Goal: Task Accomplishment & Management: Use online tool/utility

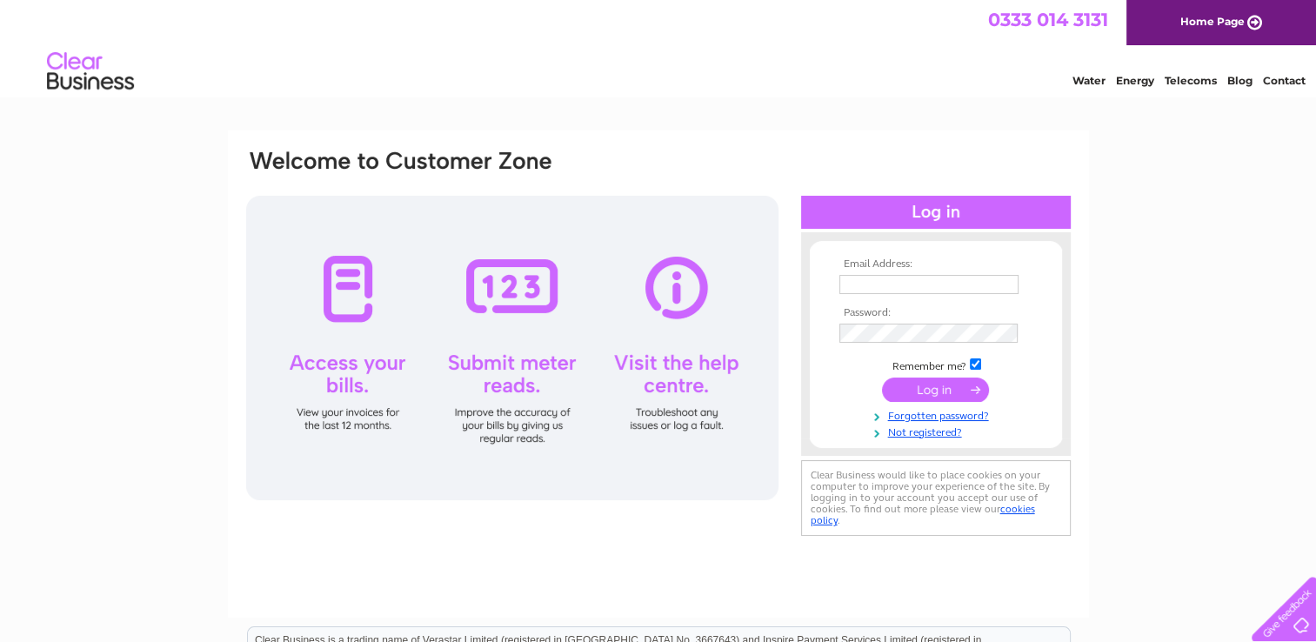
type input "[EMAIL_ADDRESS][DOMAIN_NAME]"
click at [936, 385] on input "submit" at bounding box center [935, 389] width 107 height 24
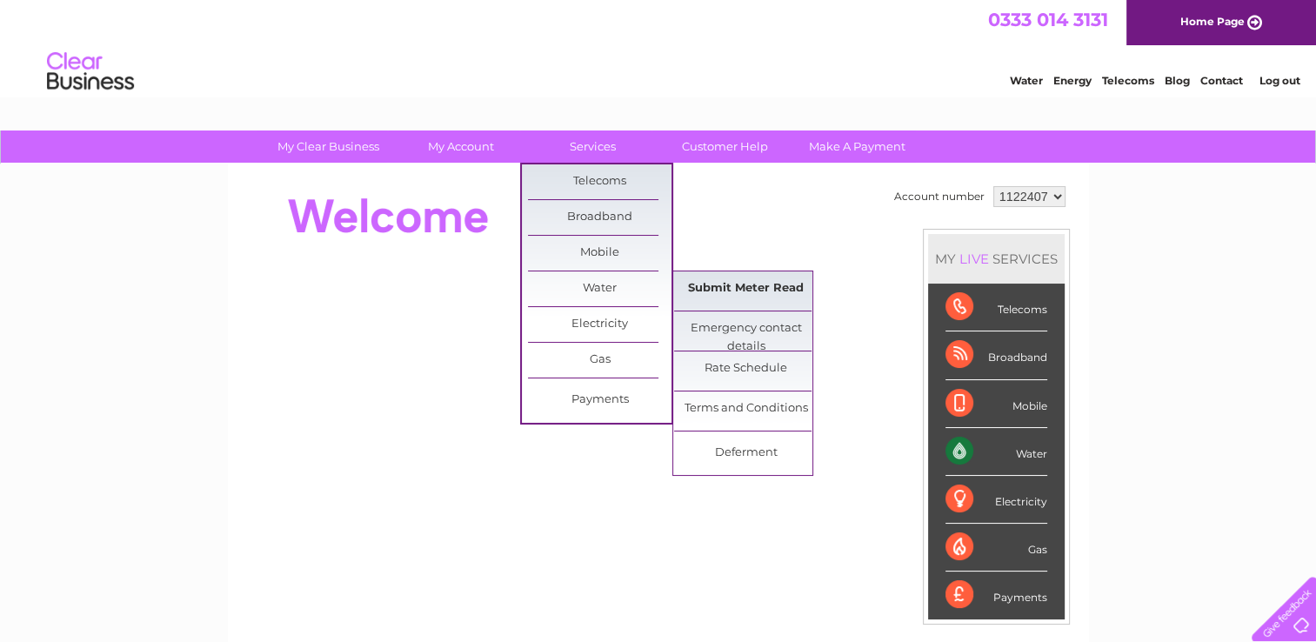
click at [734, 296] on link "Submit Meter Read" at bounding box center [746, 288] width 144 height 35
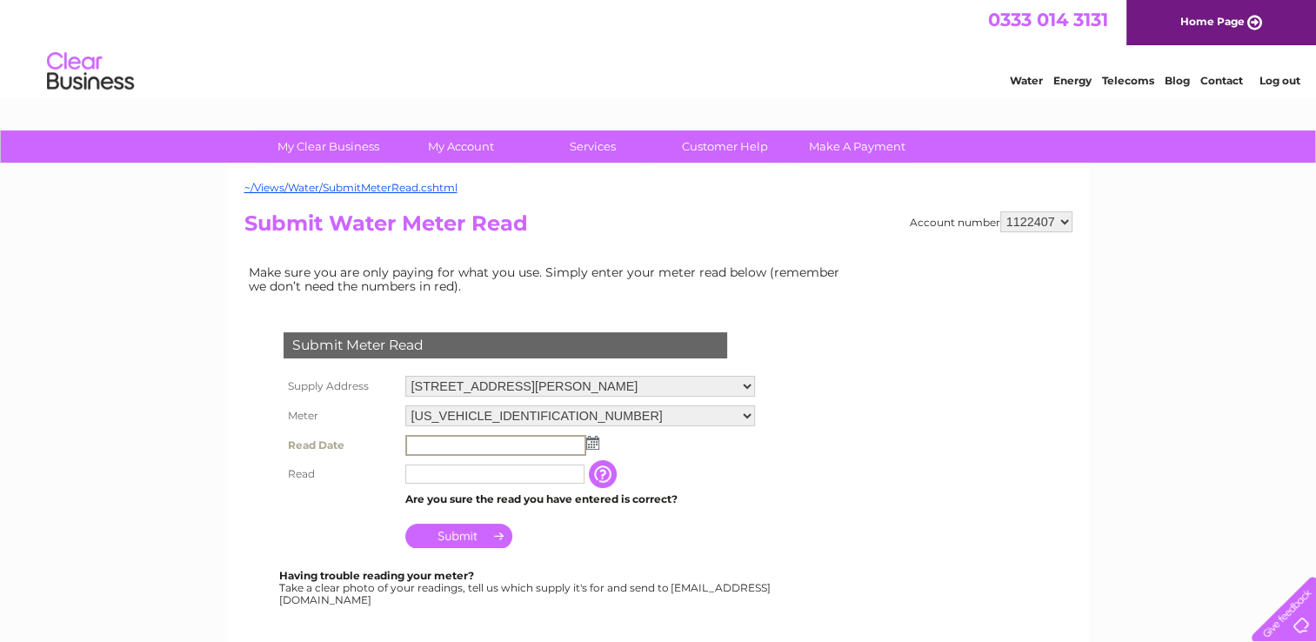
click at [417, 444] on input "text" at bounding box center [495, 445] width 181 height 21
click at [592, 440] on img at bounding box center [590, 442] width 13 height 14
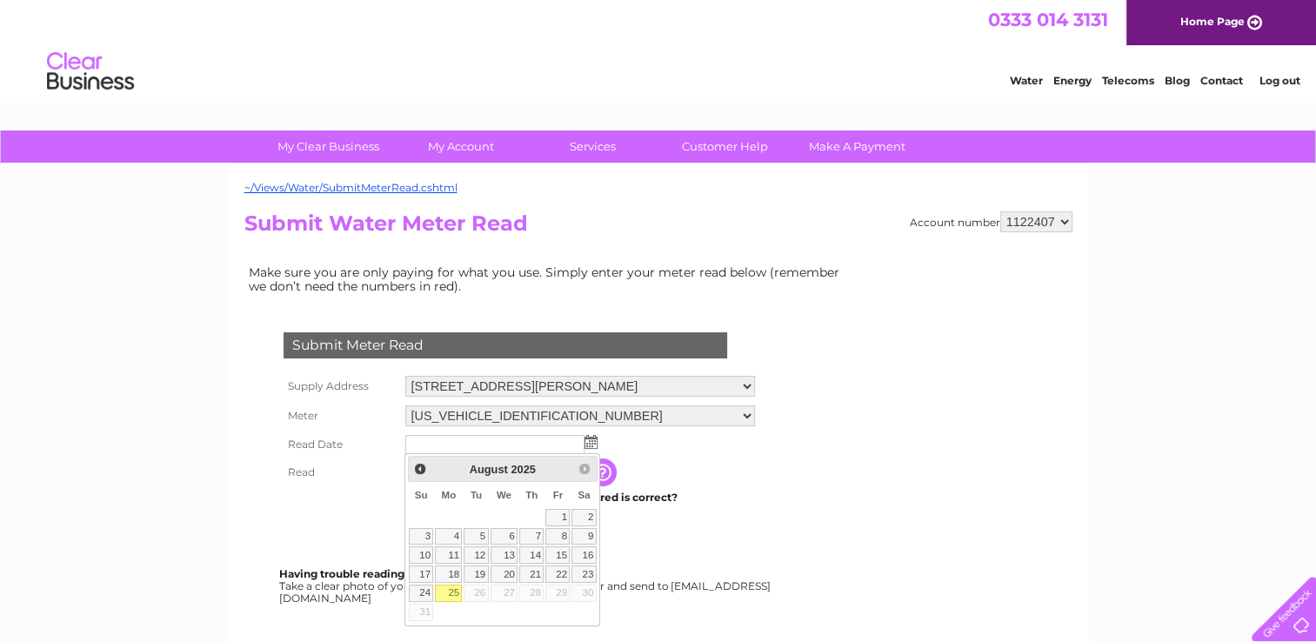
click at [451, 585] on link "25" at bounding box center [448, 592] width 27 height 17
type input "2025/08/25"
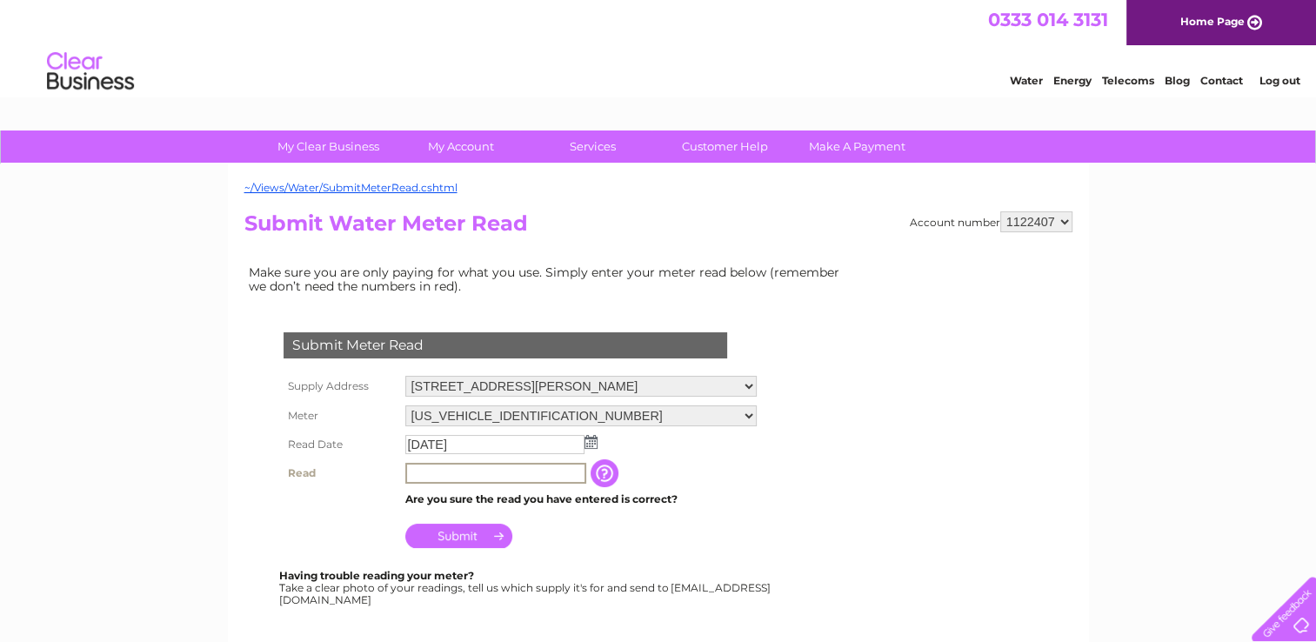
click at [427, 471] on input "text" at bounding box center [495, 473] width 181 height 21
type input "1136"
click at [490, 534] on input "Submit" at bounding box center [458, 536] width 107 height 24
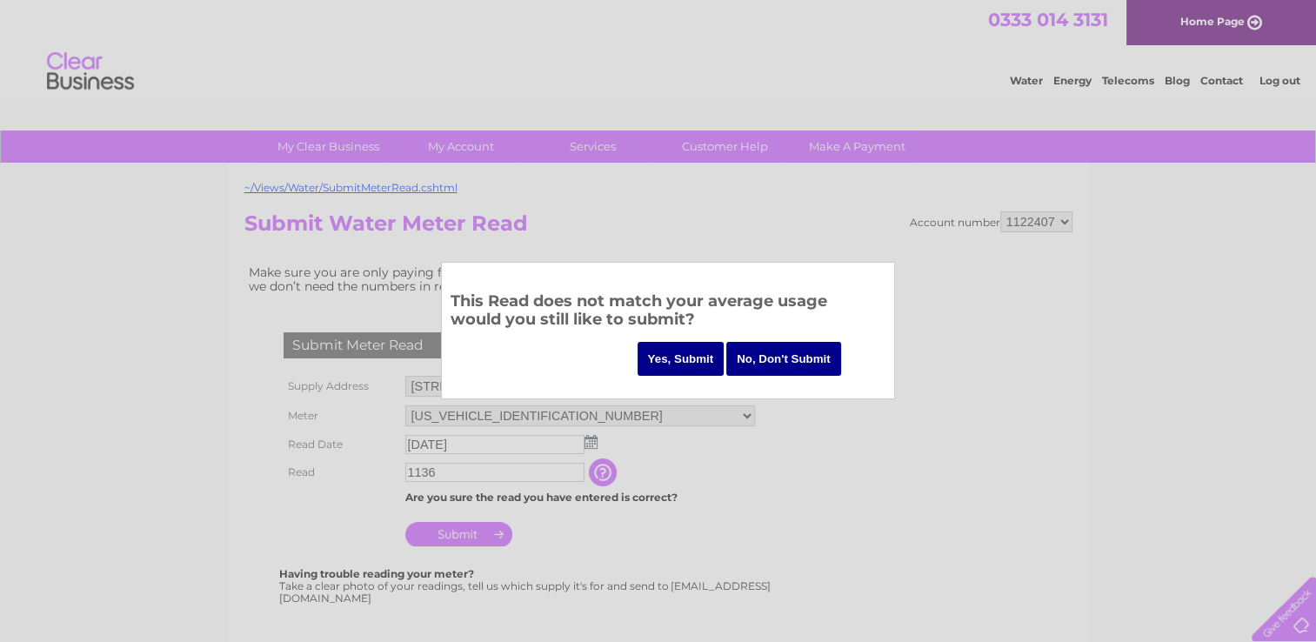
click at [675, 354] on input "Yes, Submit" at bounding box center [681, 359] width 87 height 34
